Goal: Information Seeking & Learning: Learn about a topic

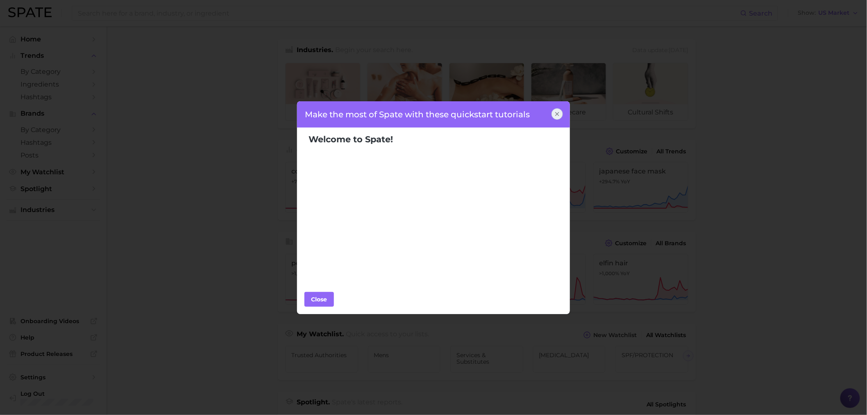
click at [555, 113] on icon at bounding box center [557, 114] width 7 height 7
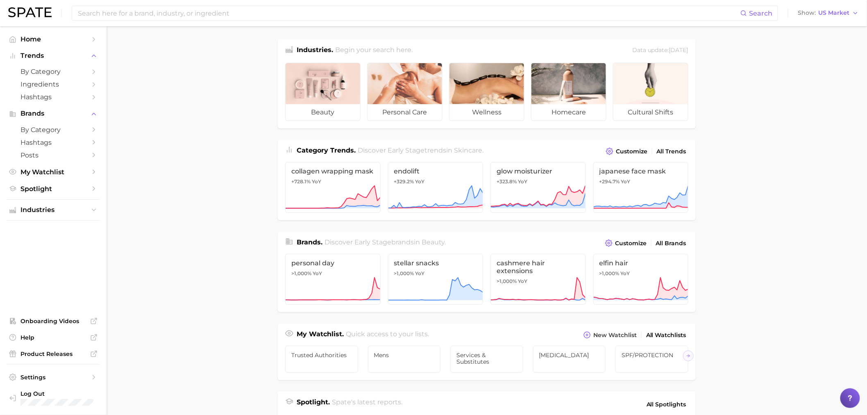
click at [214, 97] on main "Industries. Begin your search here. Data update: [DATE] beauty personal care we…" at bounding box center [487, 346] width 760 height 640
click at [226, 15] on input at bounding box center [408, 13] width 663 height 14
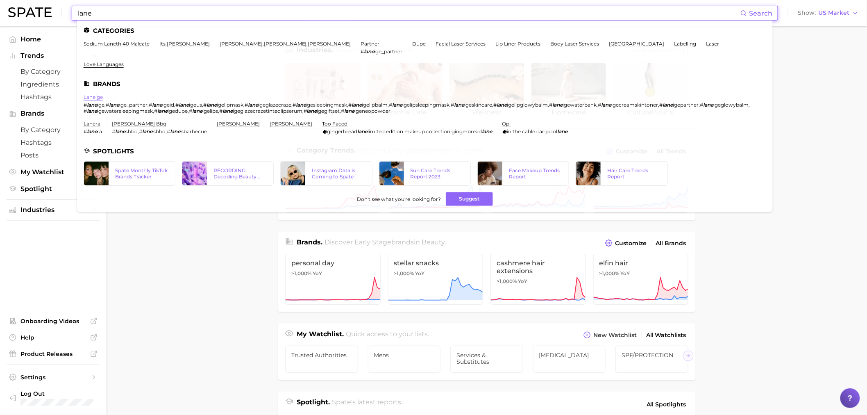
type input "lane"
click at [91, 94] on link "laneige" at bounding box center [93, 97] width 19 height 6
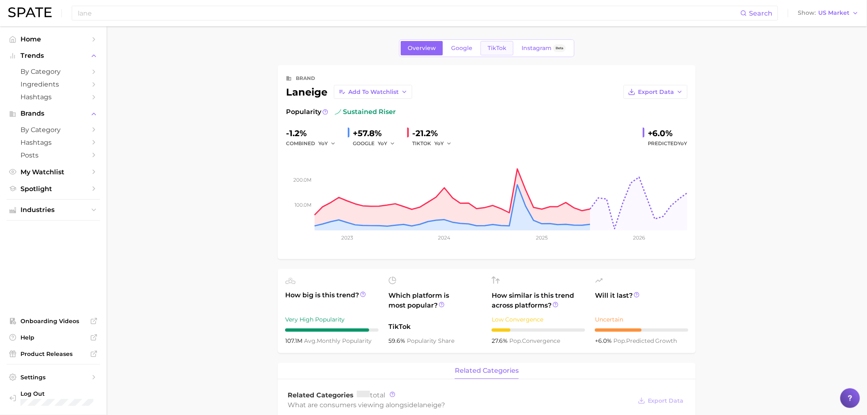
click at [494, 47] on span "TikTok" at bounding box center [497, 48] width 19 height 7
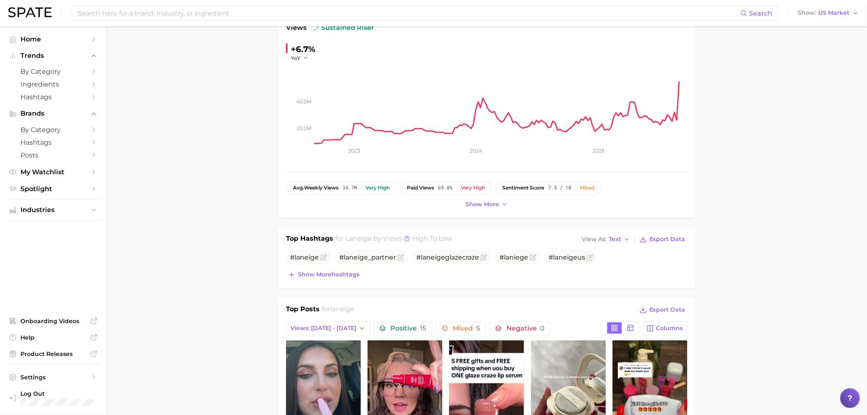
scroll to position [182, 0]
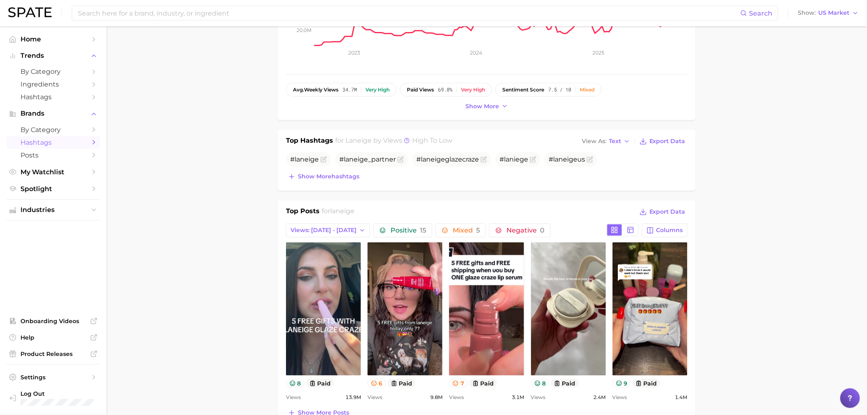
click at [47, 146] on span "Hashtags" at bounding box center [53, 142] width 66 height 8
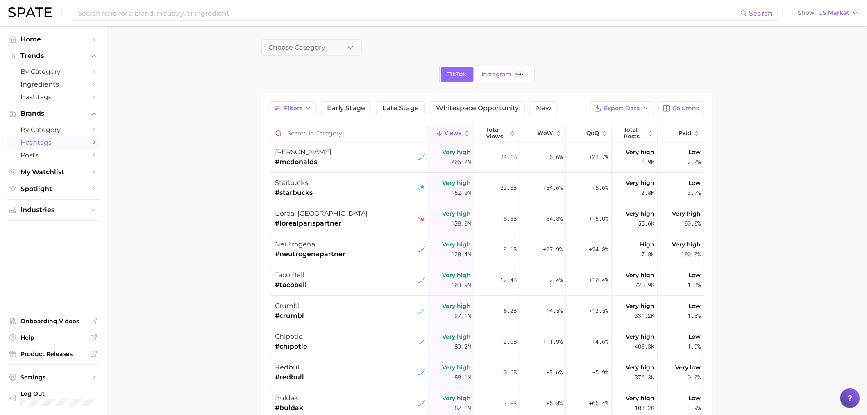
click at [315, 138] on input "Search in category" at bounding box center [349, 133] width 158 height 16
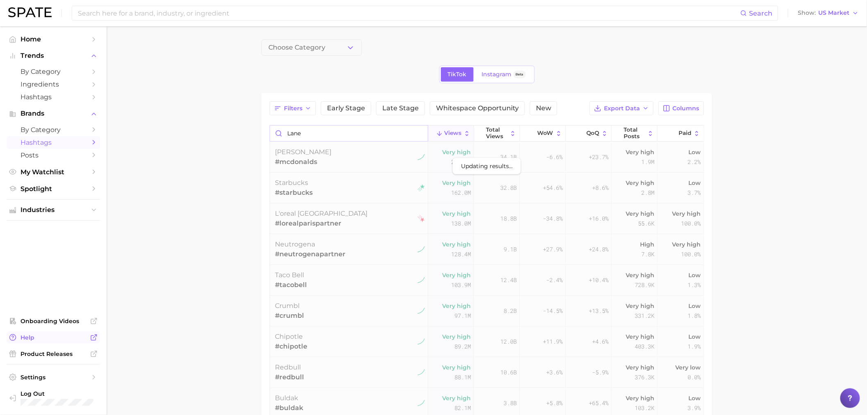
type input "lane"
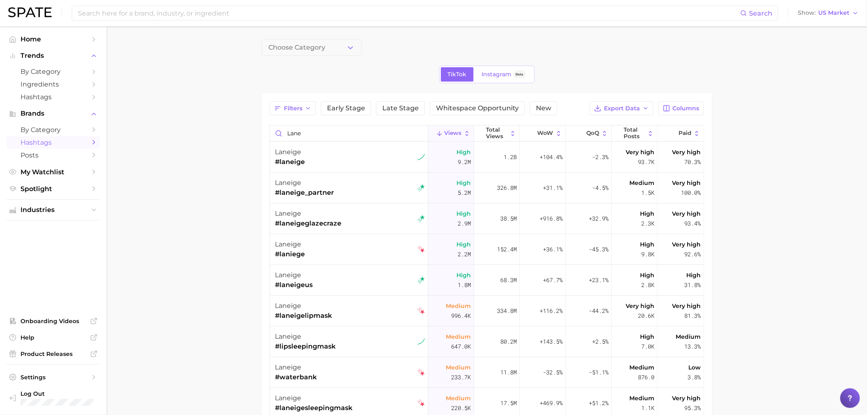
drag, startPoint x: 159, startPoint y: 86, endPoint x: 156, endPoint y: 56, distance: 30.5
click at [159, 86] on main "Choose Category TikTok Instagram Beta Filters Early Stage Late Stage Whitespace…" at bounding box center [487, 307] width 760 height 563
click at [148, 13] on input at bounding box center [408, 13] width 663 height 14
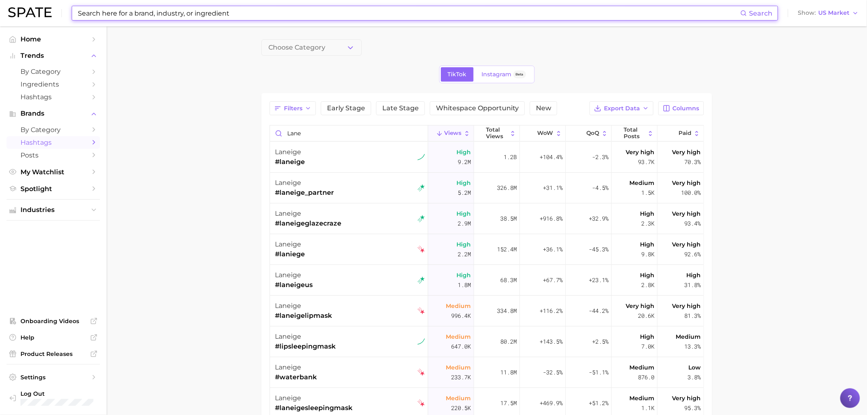
click at [146, 9] on input at bounding box center [408, 13] width 663 height 14
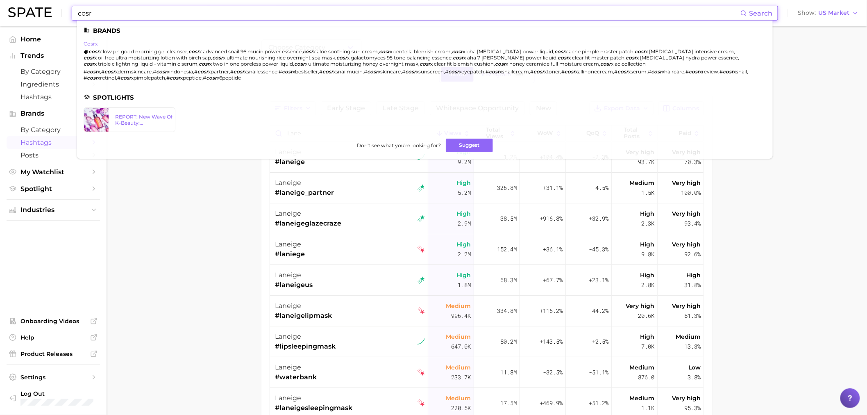
type input "cosr"
click at [89, 45] on link "cosrx" at bounding box center [91, 44] width 14 height 6
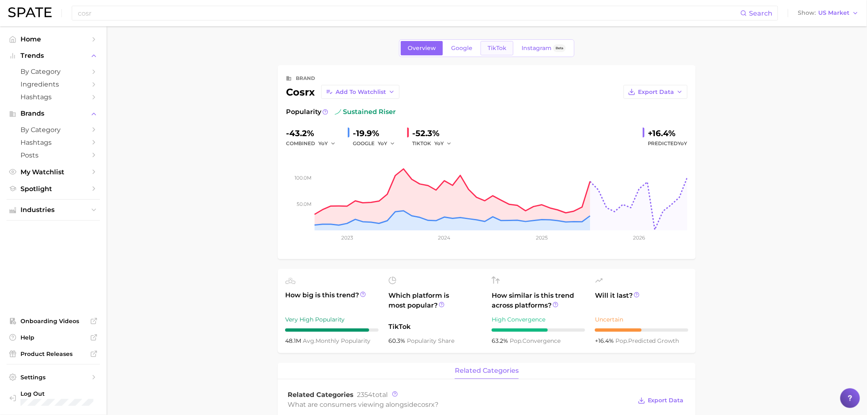
click at [500, 49] on span "TikTok" at bounding box center [497, 48] width 19 height 7
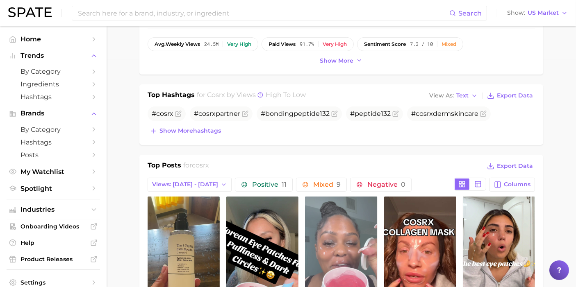
scroll to position [220, 0]
